Goal: Task Accomplishment & Management: Manage account settings

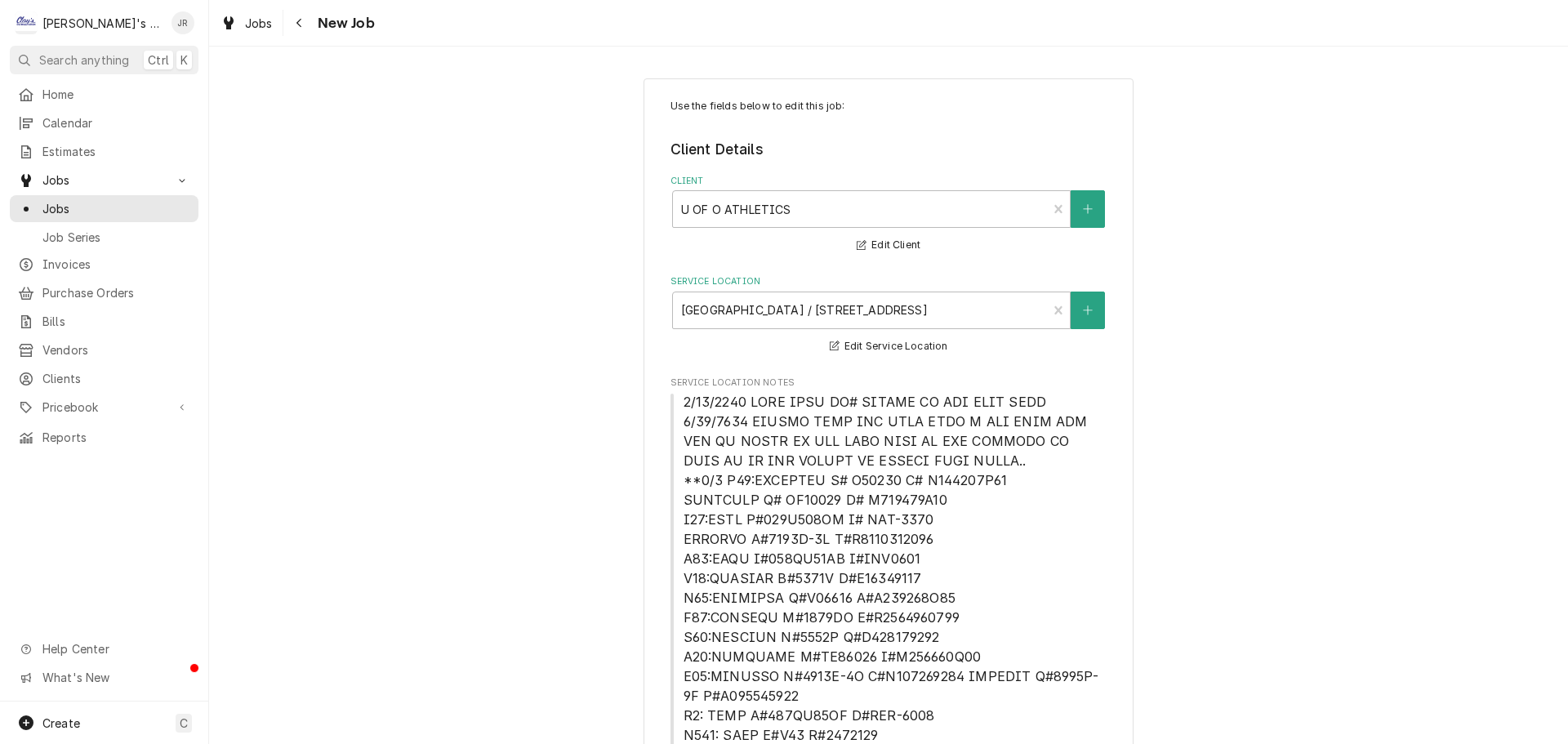
scroll to position [1225, 0]
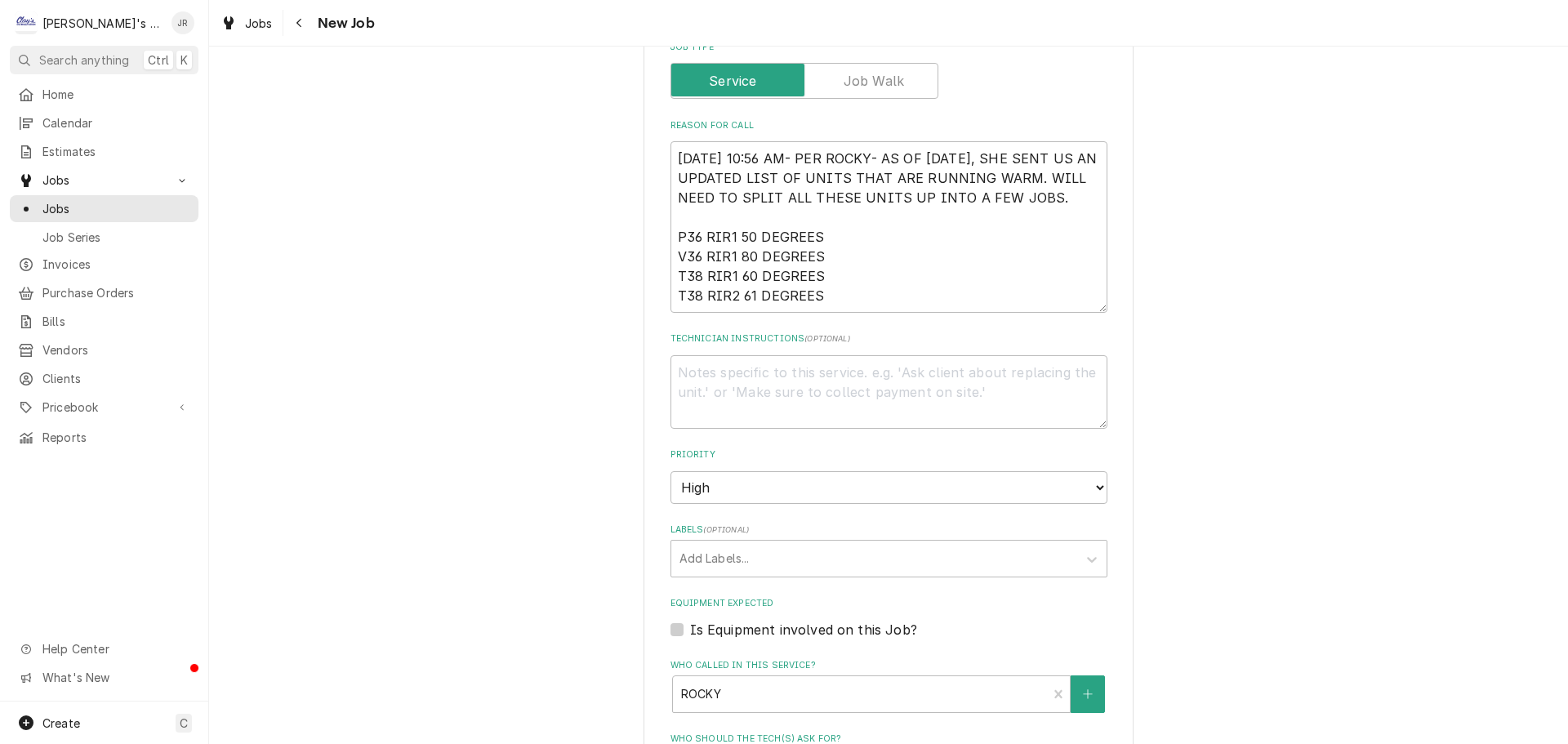
click at [862, 721] on fieldset "Job Details Job Source Direct (Phone/Email/etc.) Service Channel Other Date Rec…" at bounding box center [889, 420] width 437 height 1339
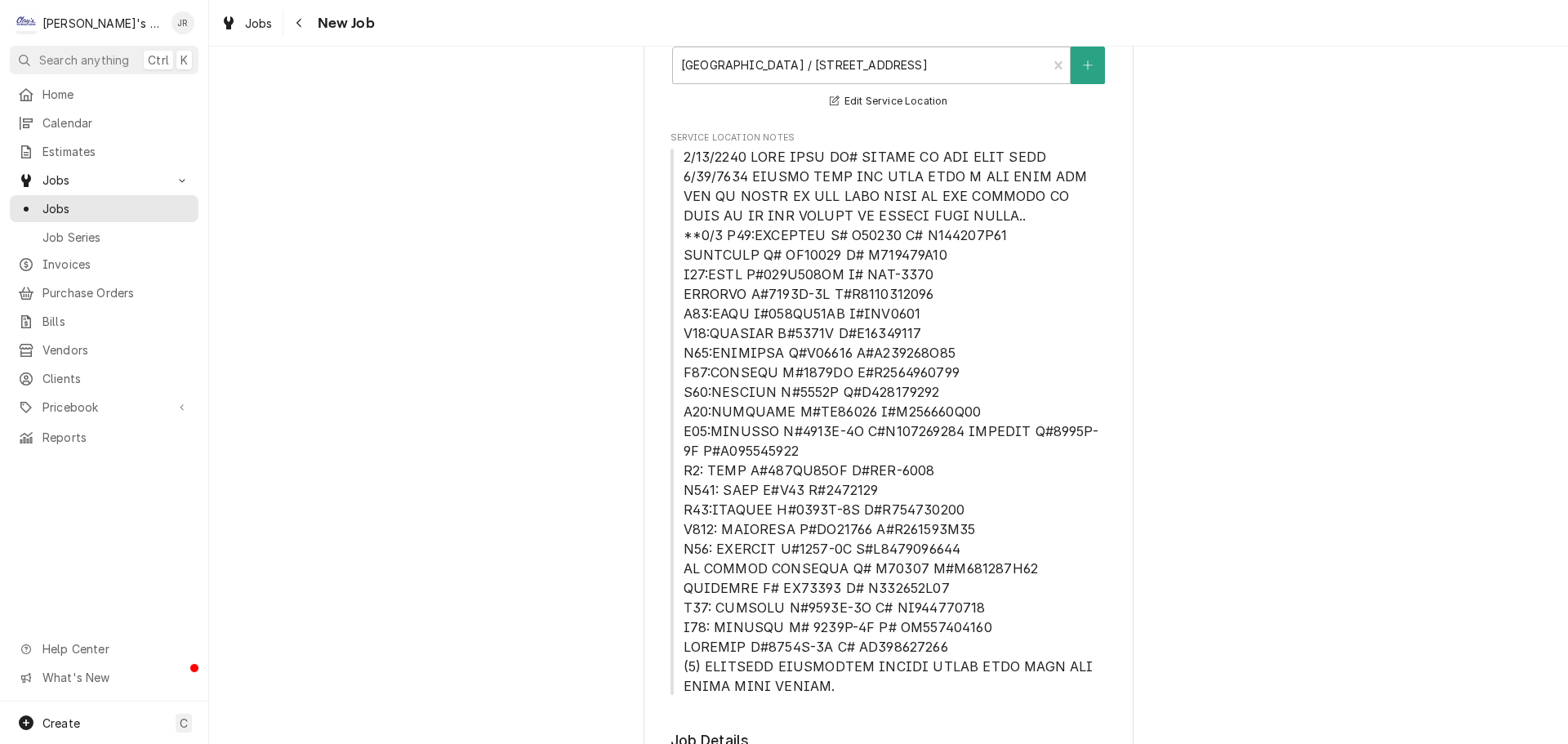
scroll to position [0, 0]
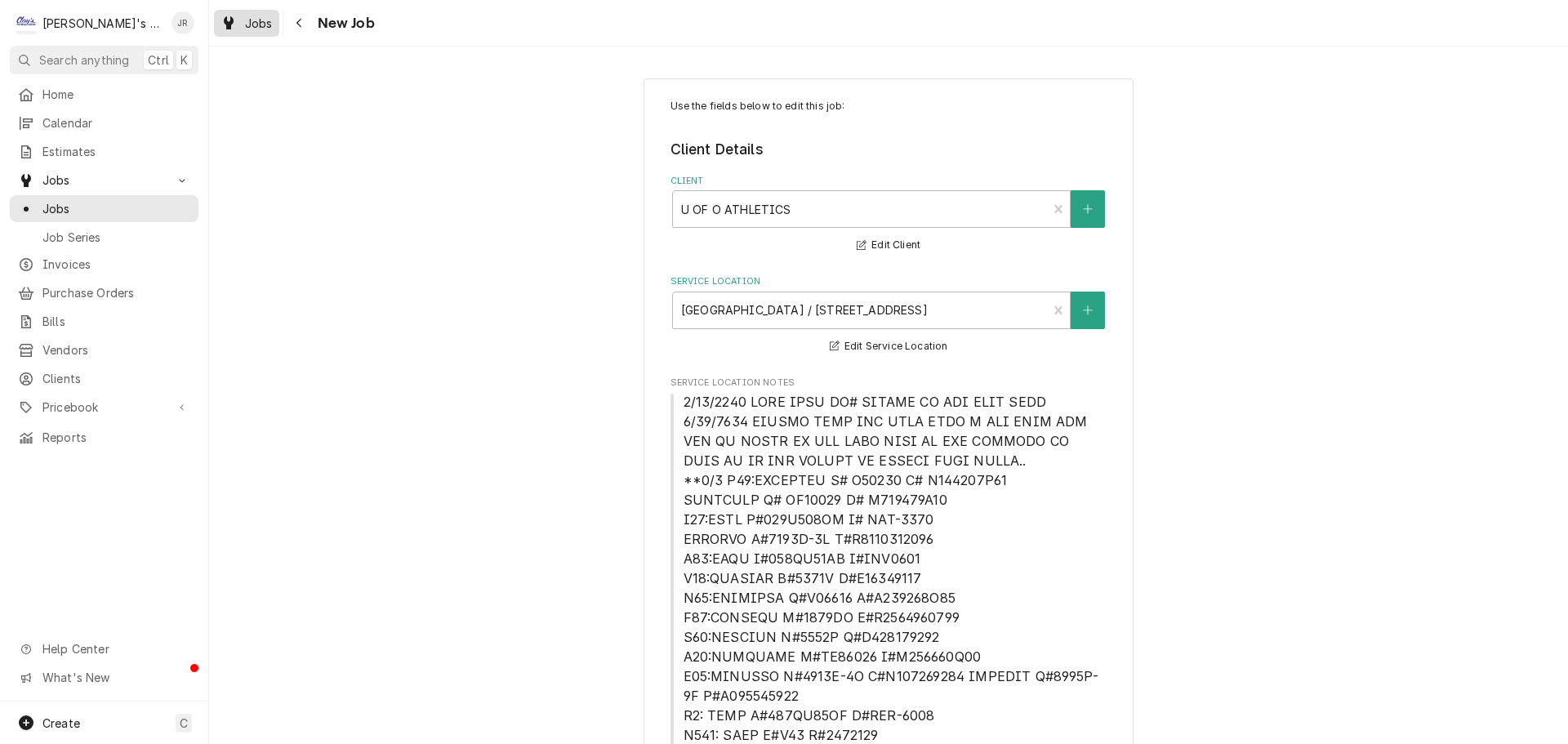
click at [250, 28] on span "Jobs" at bounding box center [259, 23] width 27 height 17
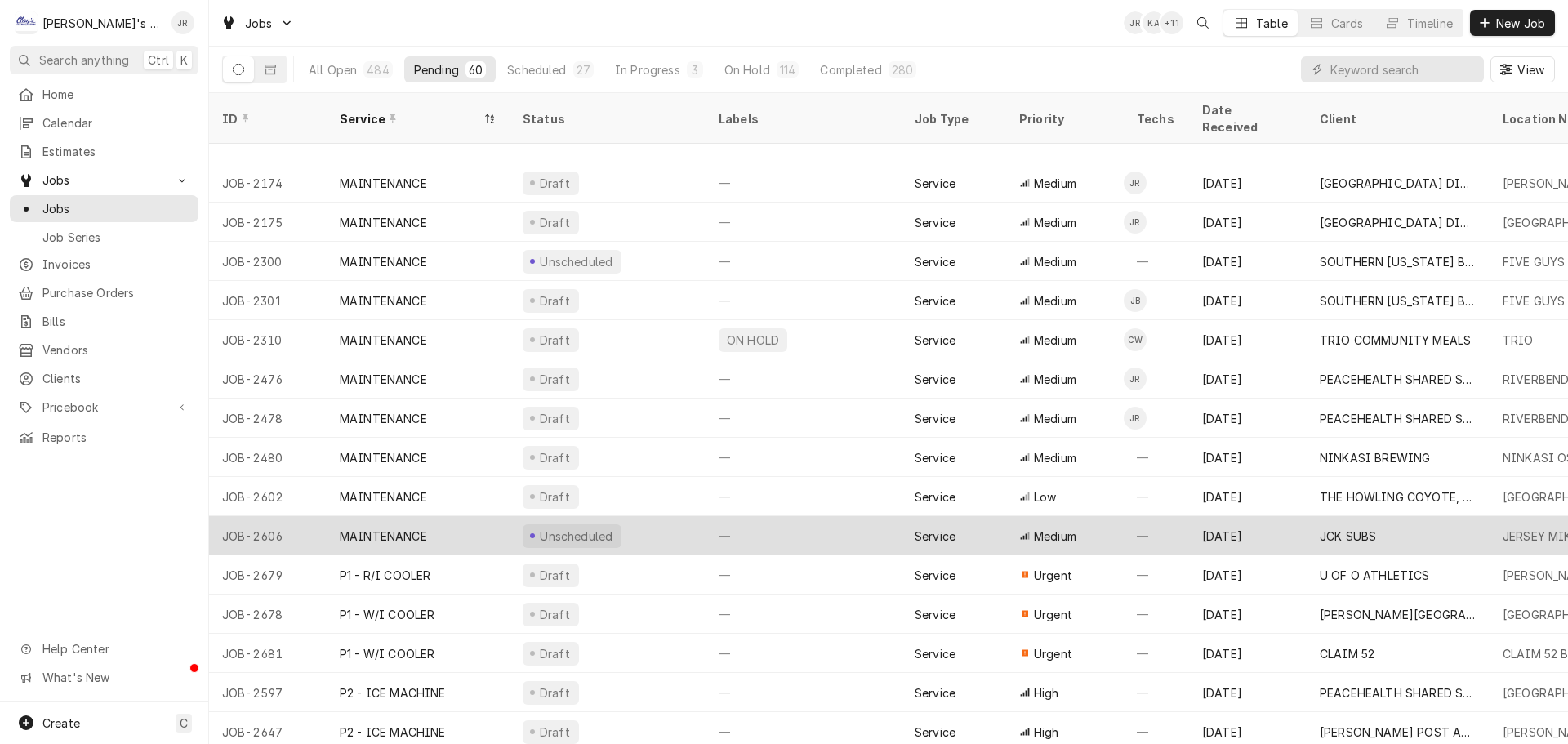
scroll to position [961, 0]
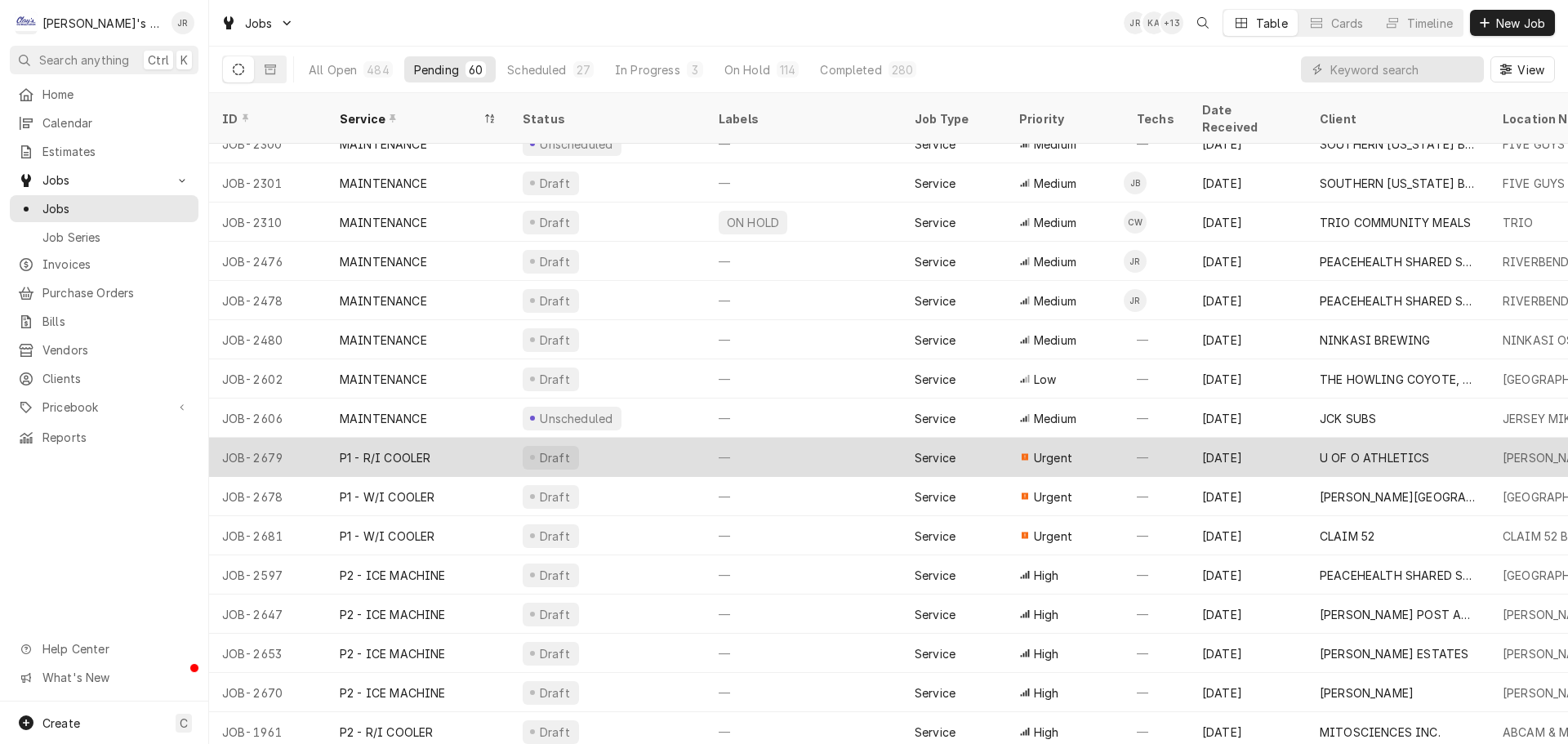
click at [624, 437] on div "Draft" at bounding box center [607, 457] width 196 height 39
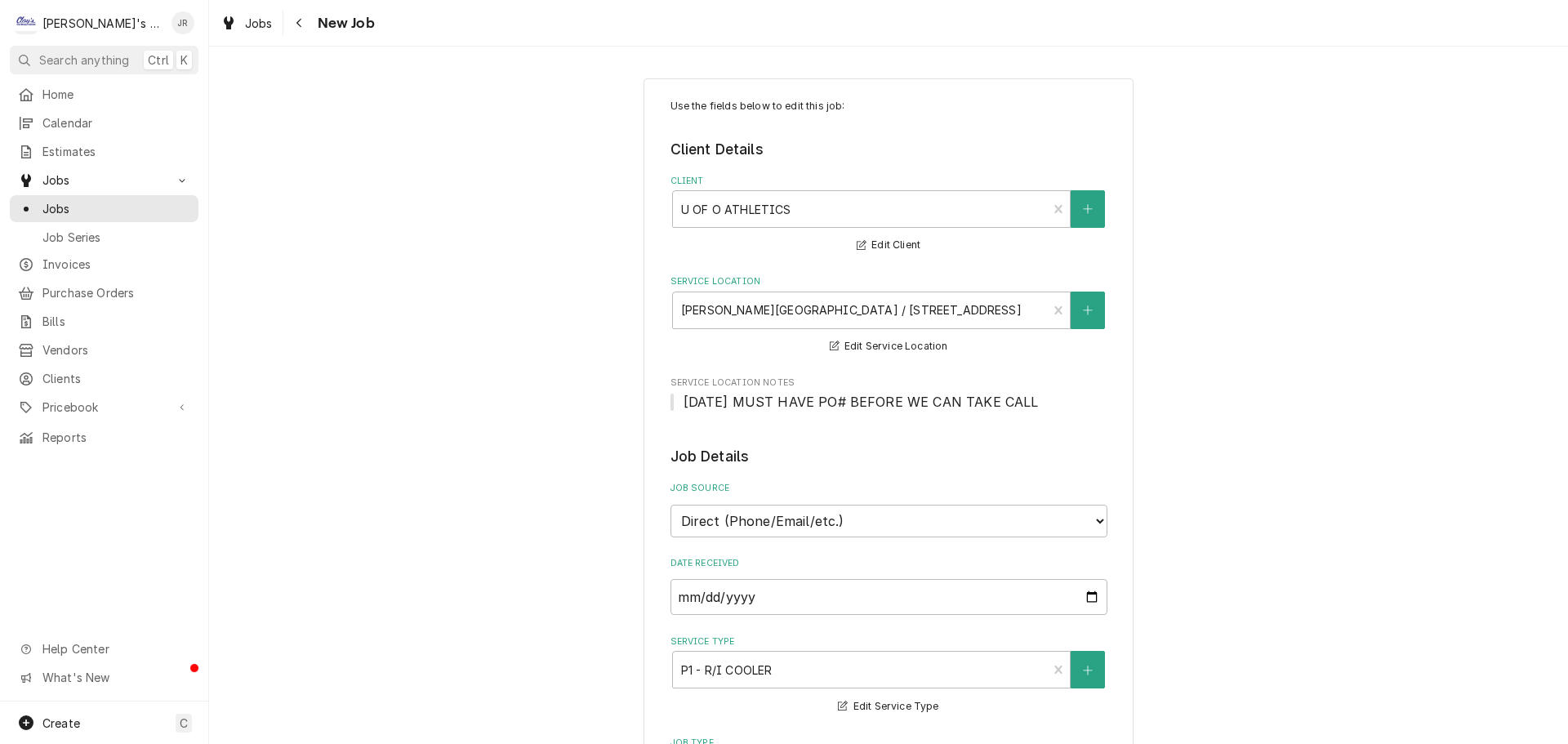
type textarea "x"
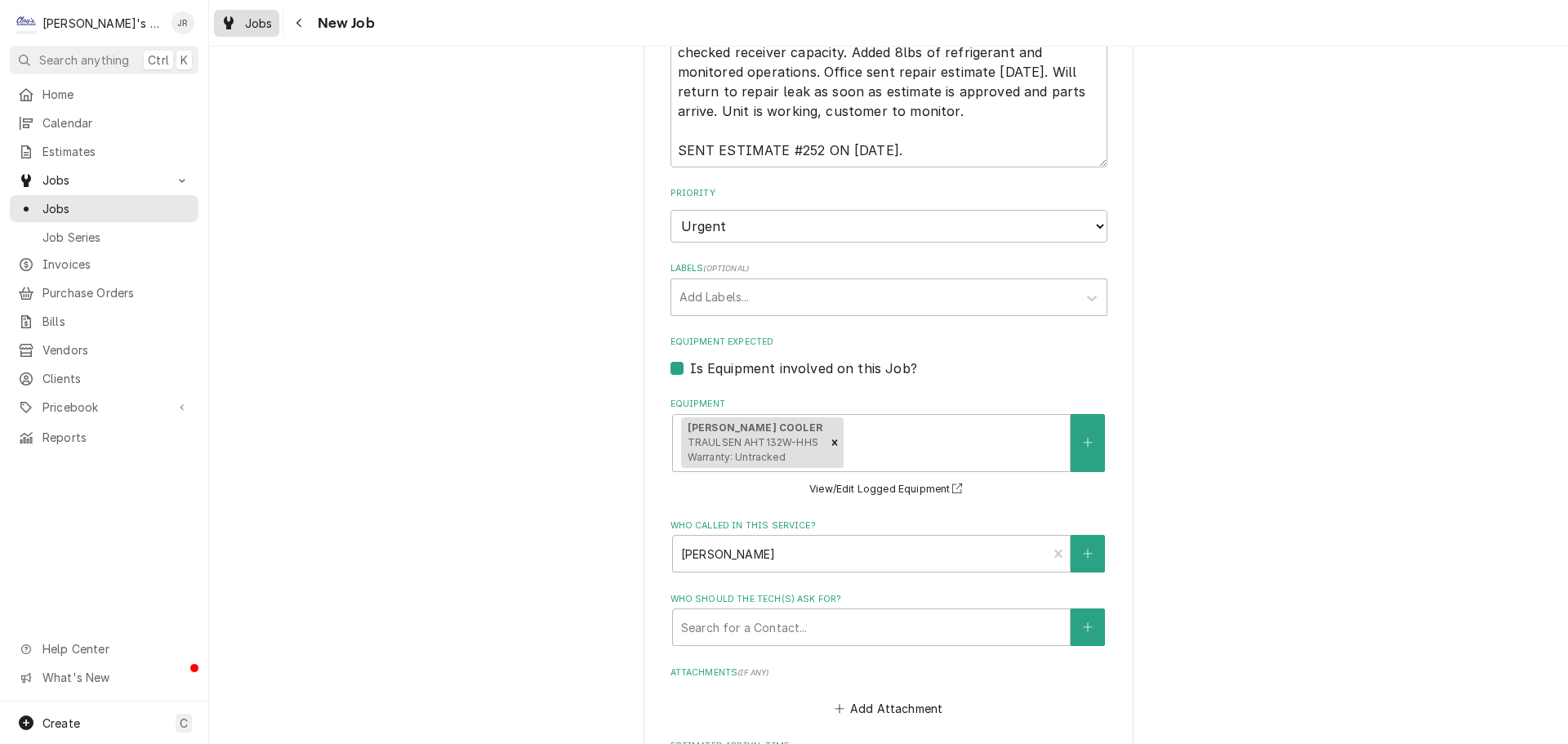
scroll to position [1225, 0]
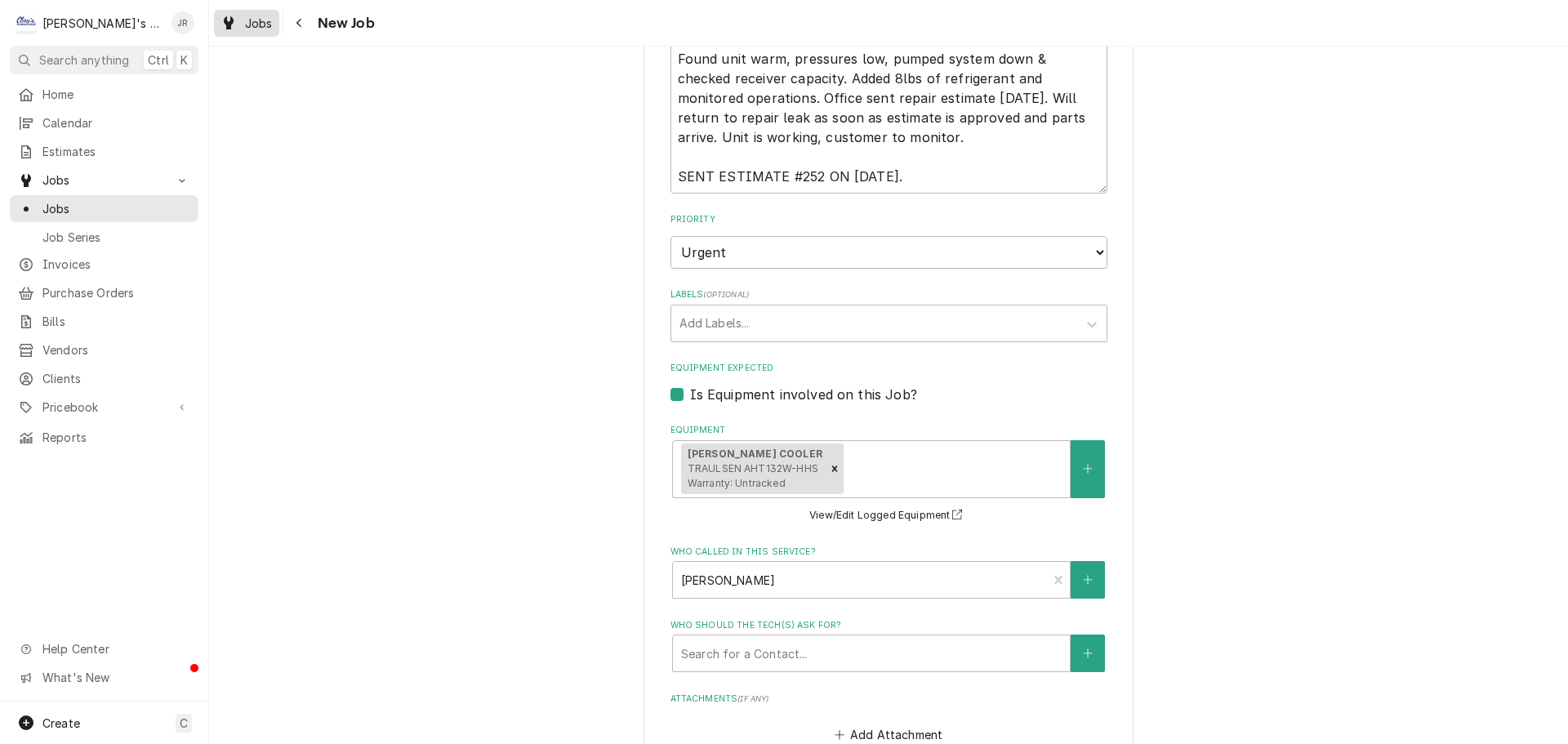
click at [225, 21] on icon "Dynamic Content Wrapper" at bounding box center [228, 22] width 9 height 13
